Goal: Task Accomplishment & Management: Use online tool/utility

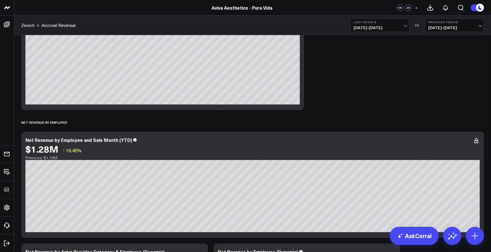
scroll to position [434, 0]
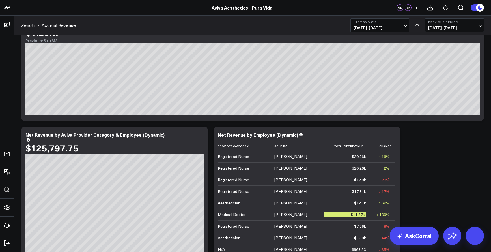
click at [90, 0] on header "3725 Test 829 Studios Accenture Acme Industrial Activant Capital Agriculture & …" at bounding box center [245, 8] width 491 height 16
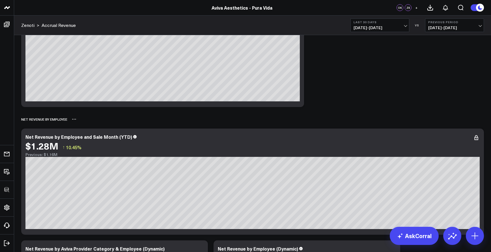
scroll to position [124, 0]
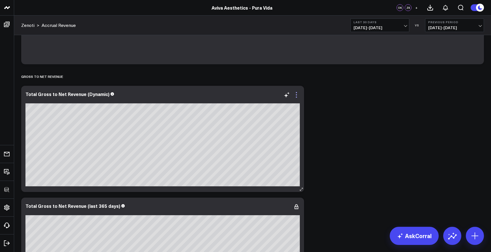
click at [297, 96] on icon at bounding box center [296, 94] width 7 height 7
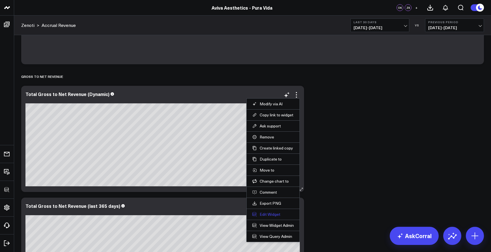
click at [275, 212] on button "Edit Widget" at bounding box center [273, 214] width 42 height 5
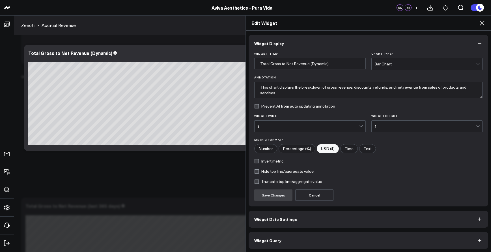
scroll to position [1, 0]
click at [310, 246] on button "Widget Query" at bounding box center [369, 239] width 240 height 17
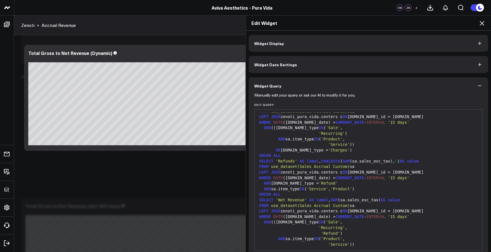
scroll to position [25, 0]
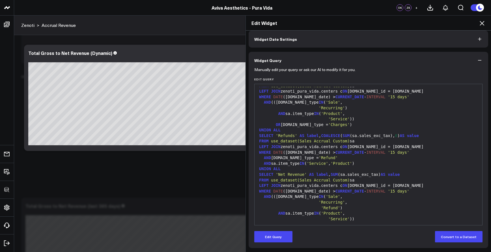
click at [307, 199] on div "'Recurring' ," at bounding box center [368, 202] width 222 height 6
click at [282, 235] on button "Edit Query" at bounding box center [273, 236] width 38 height 11
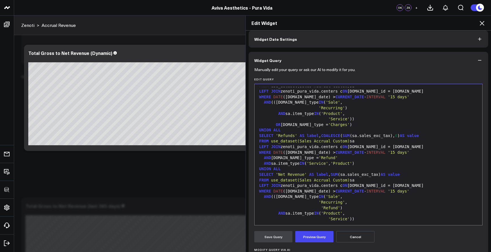
click at [291, 205] on div "'Refund' )" at bounding box center [368, 208] width 222 height 6
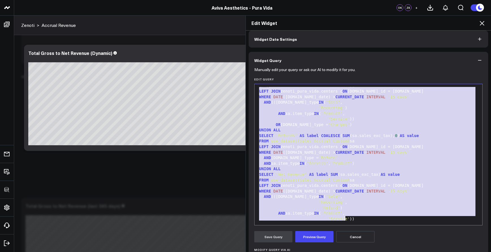
copy div "SELECT 'Gross Revenue' AS label , SUM (sa.price) AS value FROM use_dataset(Sale…"
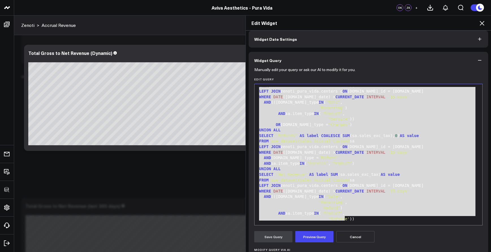
click at [272, 161] on div "AND sa.item_type IN ( 'Service' , 'Product' )" at bounding box center [368, 164] width 222 height 6
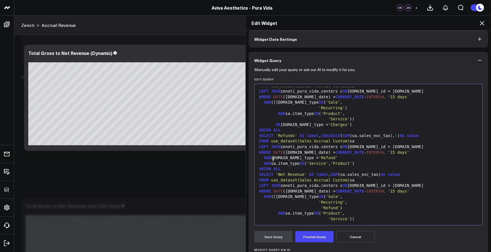
click at [273, 161] on div "AND sa.item_type IN ( 'Service' , 'Product' )" at bounding box center [368, 164] width 222 height 6
click at [311, 235] on button "Preview Query" at bounding box center [314, 236] width 38 height 11
click at [312, 221] on div "SELECT 'Gross Revenue' AS label , SUM (sa.price) AS value FROM use_dataset(Sale…" at bounding box center [368, 124] width 222 height 207
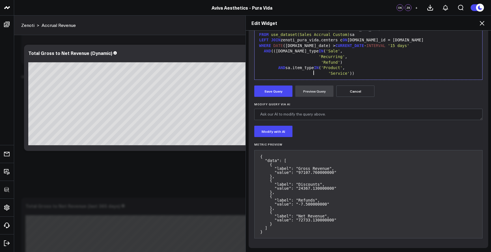
scroll to position [46, 0]
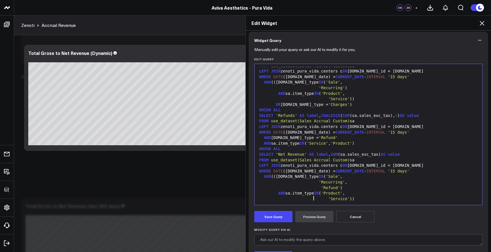
click at [295, 163] on div "LEFT JOIN zenoti_pura_vida.centers c ON [DOMAIN_NAME]_id = [DOMAIN_NAME]" at bounding box center [368, 166] width 222 height 6
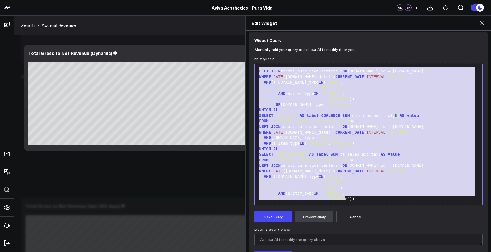
copy div "SELECT 'Gross Revenue' AS label , SUM (sa.price) AS value FROM use_dataset(Sale…"
click at [302, 130] on div "WHERE DATE ([DOMAIN_NAME]_date) > CURRENT_DATE - INTERVAL '15 days'" at bounding box center [368, 133] width 222 height 6
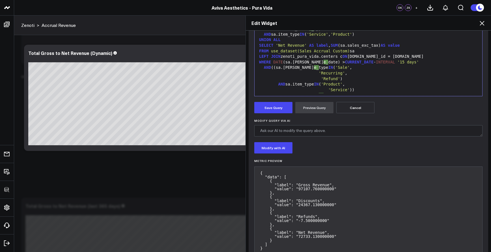
scroll to position [153, 0]
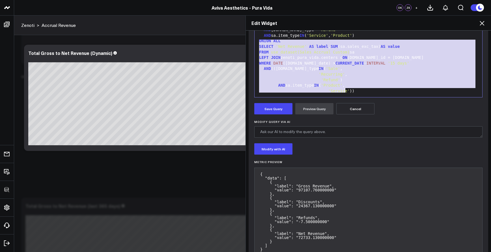
drag, startPoint x: 257, startPoint y: 43, endPoint x: 359, endPoint y: 90, distance: 112.3
copy div "SELECT 'Net Revenue' AS label , SUM (sa.sales_exc_tax) AS value FROM use_datase…"
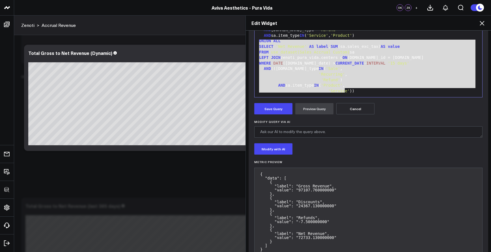
scroll to position [60, 0]
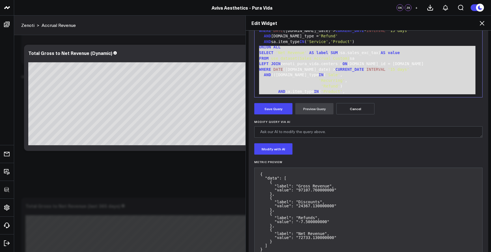
click at [311, 89] on div "AND sa.item_type IN ( 'Product' ," at bounding box center [368, 92] width 222 height 6
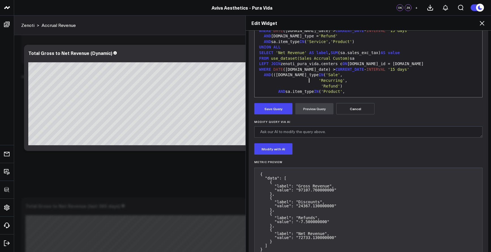
click at [307, 83] on div "'Refund' )" at bounding box center [368, 86] width 222 height 6
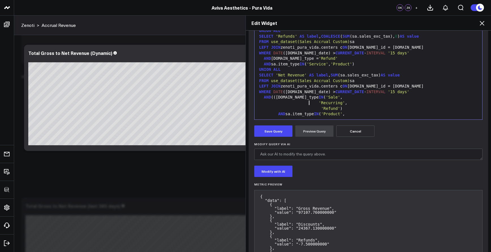
scroll to position [120, 0]
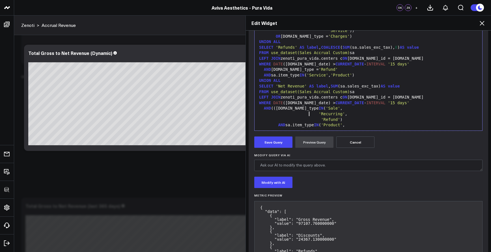
click at [356, 128] on div "'Service' ))" at bounding box center [368, 131] width 222 height 6
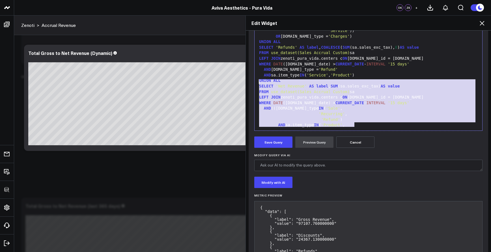
drag, startPoint x: 357, startPoint y: 126, endPoint x: 248, endPoint y: 83, distance: 117.6
click at [249, 83] on div "Manually edit your query or ask our AI to modify it for you. Edit Query 99 1 2 …" at bounding box center [369, 136] width 240 height 325
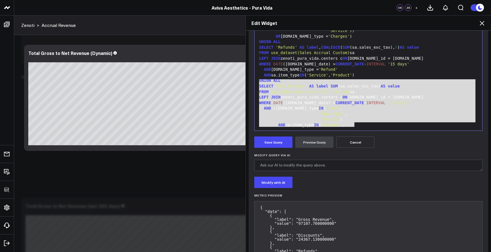
click at [484, 23] on icon at bounding box center [482, 23] width 7 height 7
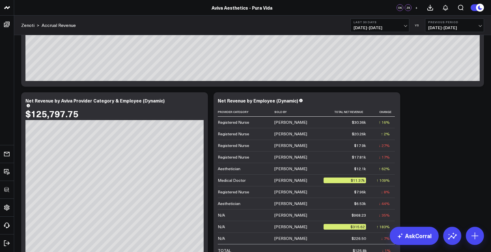
scroll to position [358, 0]
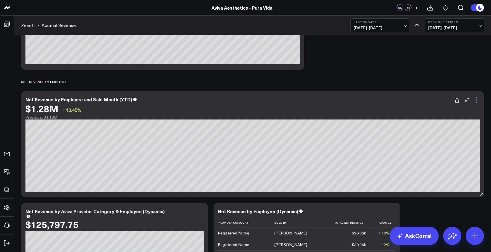
click at [478, 98] on icon at bounding box center [476, 100] width 7 height 7
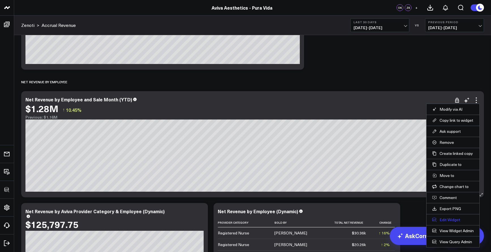
click at [446, 219] on button "Edit Widget" at bounding box center [453, 219] width 42 height 5
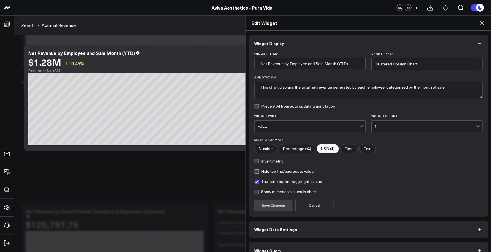
scroll to position [11, 0]
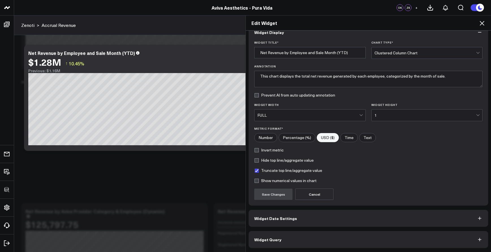
click at [390, 237] on button "Widget Query" at bounding box center [369, 239] width 240 height 17
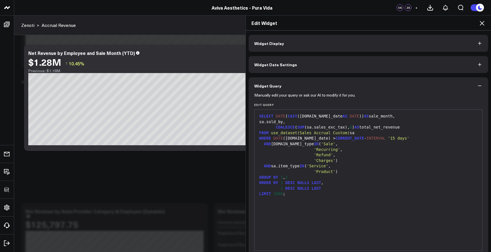
scroll to position [25, 0]
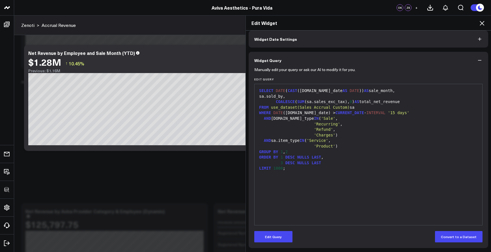
click at [345, 185] on div "SELECT DATE ( CAST ([DOMAIN_NAME]_date AS DATE )) AS sale_month, sa.sold_by, CO…" at bounding box center [368, 154] width 222 height 135
click at [337, 170] on div "SELECT DATE ( CAST ([DOMAIN_NAME]_date AS DATE )) AS sale_month, sa.sold_by, CO…" at bounding box center [368, 154] width 222 height 135
click at [273, 239] on button "Edit Query" at bounding box center [273, 236] width 38 height 11
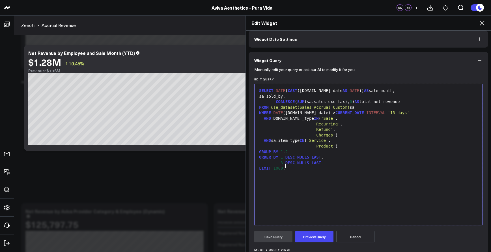
click at [295, 171] on div "SELECT DATE ( CAST ([DOMAIN_NAME]_date AS DATE )) AS sale_month, sa.sold_by, CO…" at bounding box center [368, 154] width 222 height 135
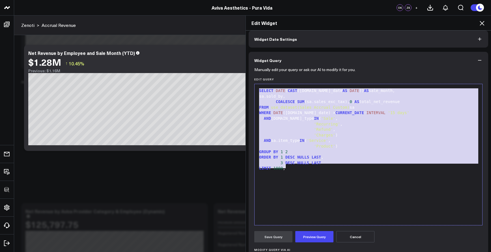
copy div "SELECT DATE ( CAST ([DOMAIN_NAME]_date AS DATE )) AS sale_month, sa.sold_by, CO…"
click at [345, 149] on div "GROUP BY 1 , 2" at bounding box center [368, 152] width 222 height 6
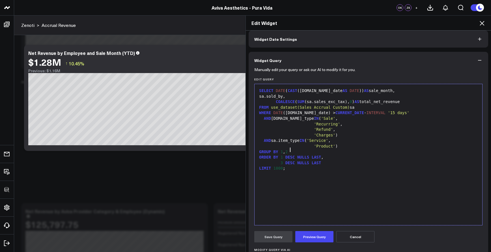
click at [487, 24] on div "Edit Widget" at bounding box center [368, 23] width 245 height 15
click at [484, 24] on icon at bounding box center [482, 23] width 5 height 5
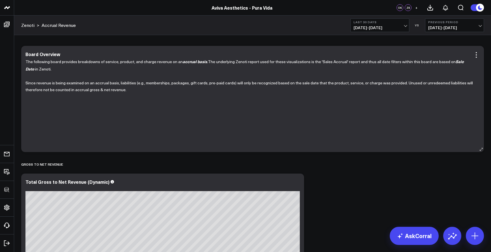
scroll to position [93, 0]
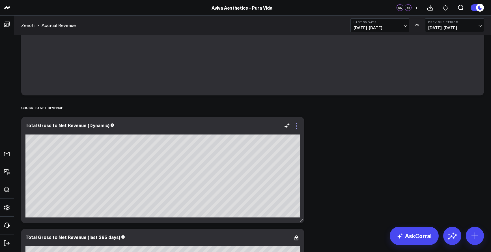
click at [297, 125] on icon at bounding box center [296, 126] width 7 height 7
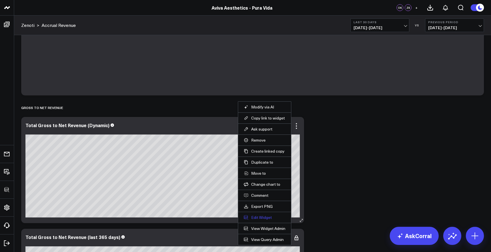
click at [266, 215] on button "Edit Widget" at bounding box center [265, 217] width 42 height 5
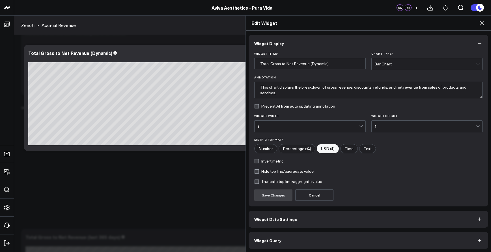
scroll to position [1, 0]
click at [310, 235] on button "Widget Query" at bounding box center [369, 239] width 240 height 17
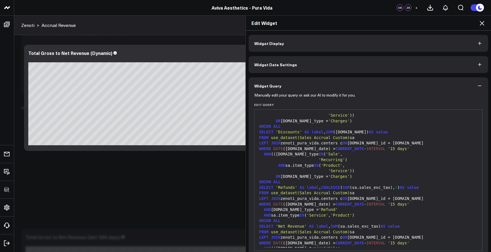
scroll to position [25, 0]
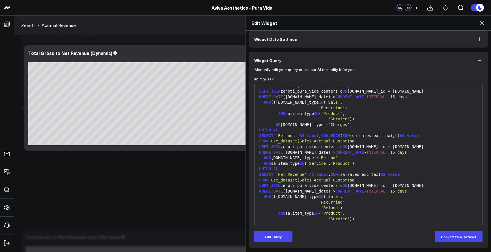
click at [337, 205] on span "'Refund'" at bounding box center [330, 207] width 19 height 5
click at [338, 205] on span "'Refund'" at bounding box center [330, 207] width 19 height 5
click at [292, 231] on form "Manually edit your query or ask our AI to modify it for you. Edit Query 99 1 2 …" at bounding box center [368, 155] width 228 height 173
click at [289, 232] on button "Edit Query" at bounding box center [273, 236] width 38 height 11
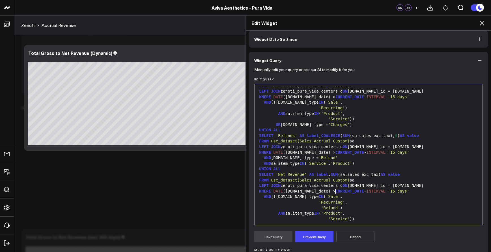
click at [337, 194] on div "AND (([DOMAIN_NAME]_type IN ( 'Sale' ," at bounding box center [368, 197] width 222 height 6
click at [337, 205] on span "'Refund'" at bounding box center [330, 207] width 19 height 5
click at [340, 205] on span ")" at bounding box center [341, 207] width 2 height 5
click at [323, 234] on button "Preview Query" at bounding box center [314, 236] width 38 height 11
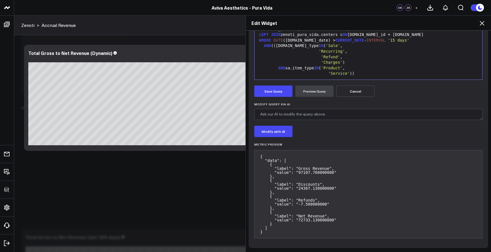
scroll to position [113, 0]
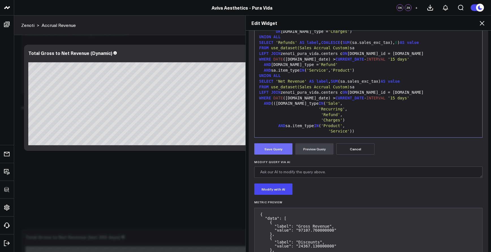
click at [284, 151] on button "Save Query" at bounding box center [273, 148] width 38 height 11
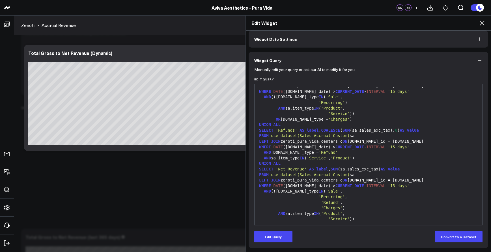
scroll to position [25, 0]
click at [484, 24] on icon at bounding box center [482, 23] width 7 height 7
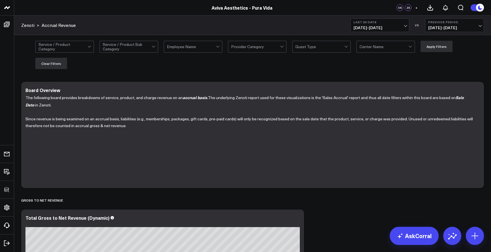
click at [108, 1] on header "3725 Test 829 Studios Accenture Acme Industrial Activant Capital Agriculture & …" at bounding box center [245, 8] width 491 height 16
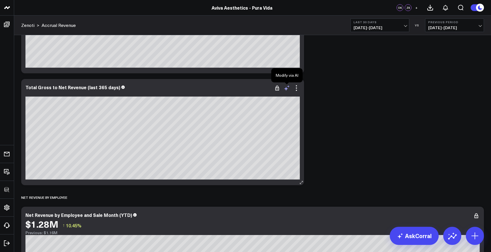
scroll to position [128, 0]
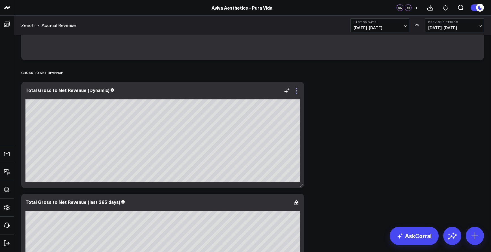
click at [297, 91] on icon at bounding box center [296, 90] width 1 height 1
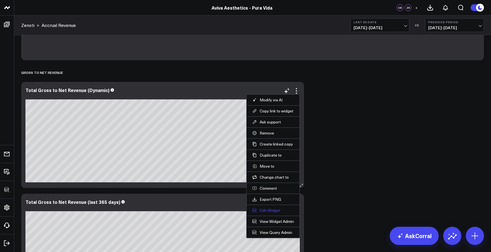
click at [277, 211] on button "Edit Widget" at bounding box center [273, 210] width 42 height 5
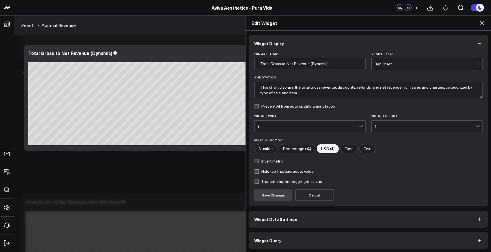
scroll to position [1, 0]
click at [325, 237] on button "Widget Query" at bounding box center [369, 239] width 240 height 17
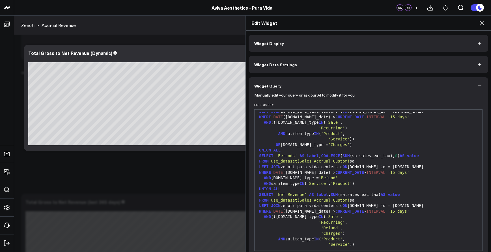
scroll to position [25, 0]
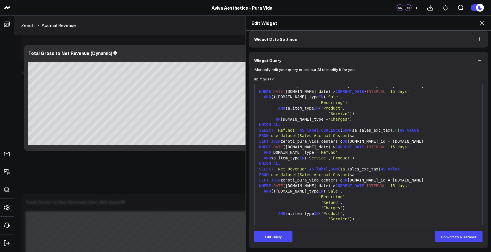
click at [483, 24] on icon at bounding box center [482, 23] width 5 height 5
